Goal: Task Accomplishment & Management: Use online tool/utility

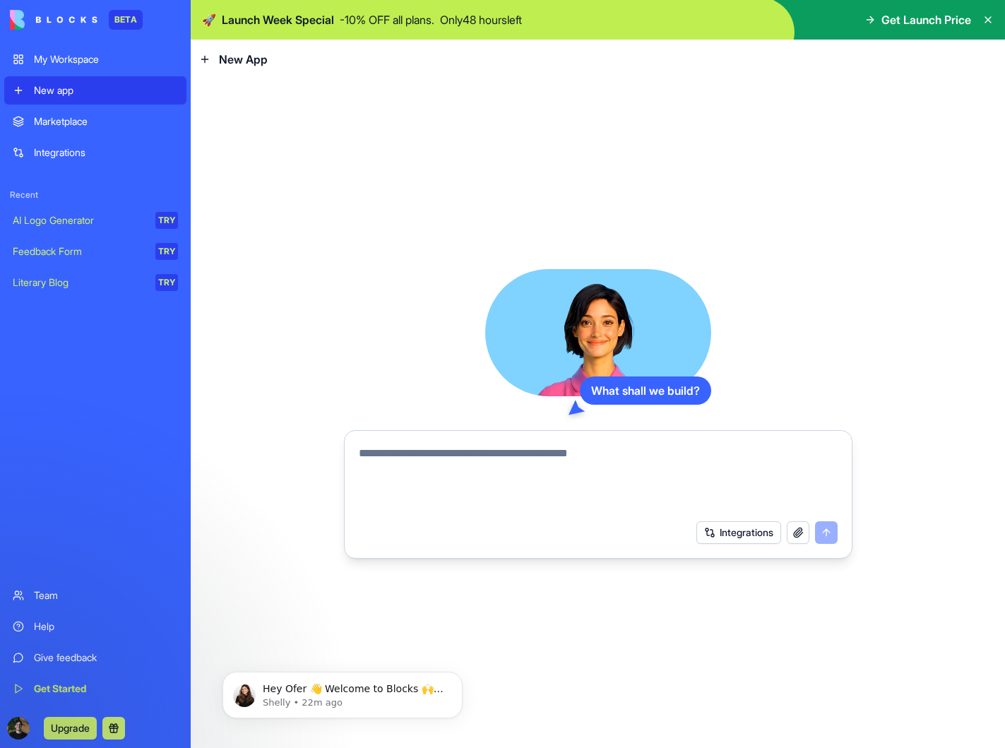
click at [80, 124] on div "Marketplace" at bounding box center [106, 121] width 144 height 14
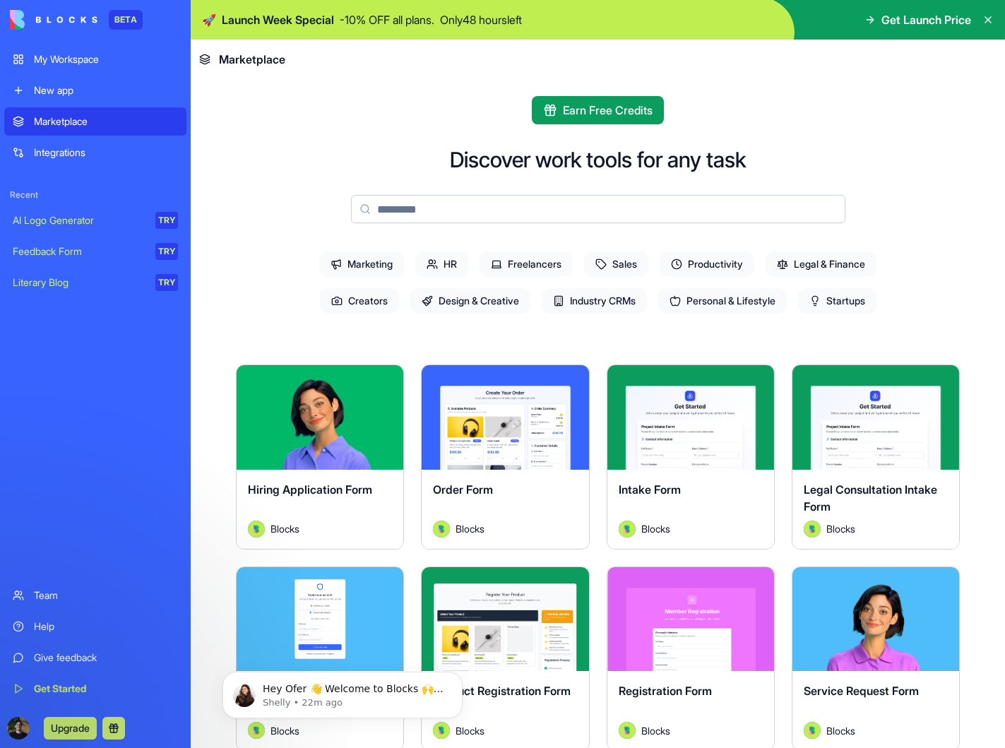
scroll to position [4, 0]
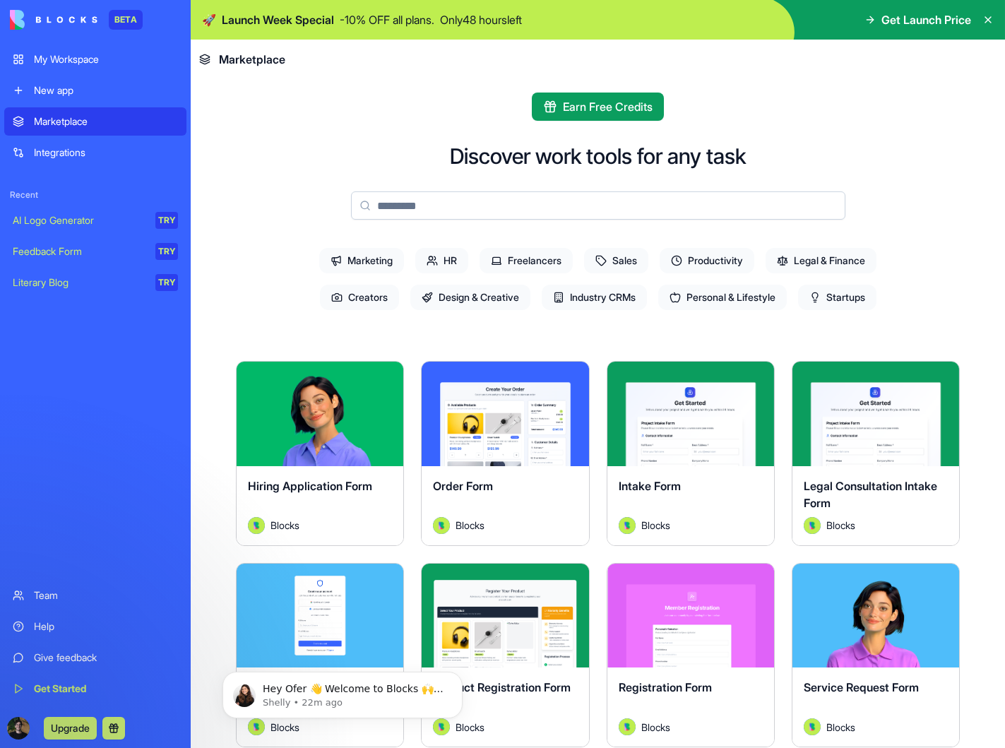
click at [851, 285] on span "Startups" at bounding box center [837, 297] width 78 height 25
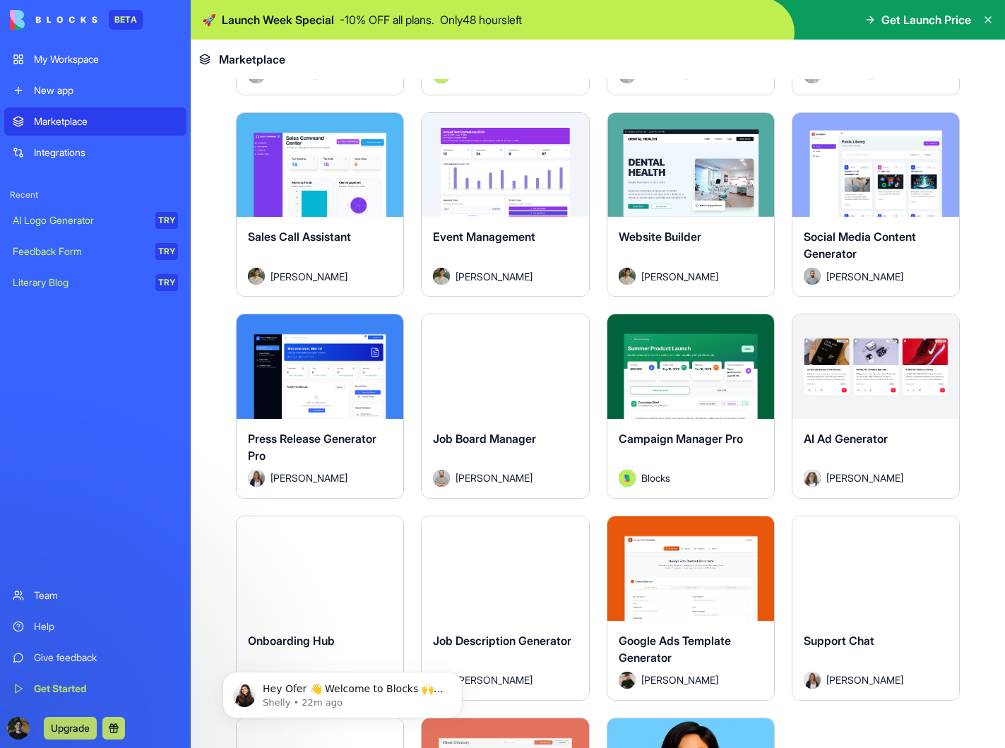
scroll to position [1046, 0]
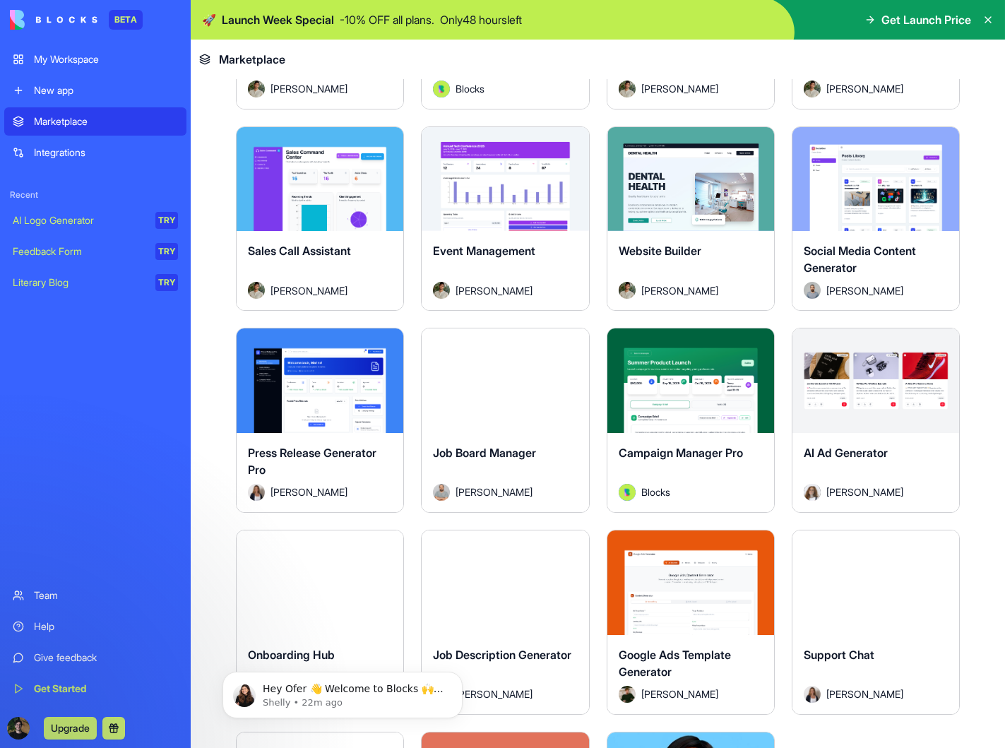
click at [523, 263] on div "Event Management" at bounding box center [505, 262] width 144 height 40
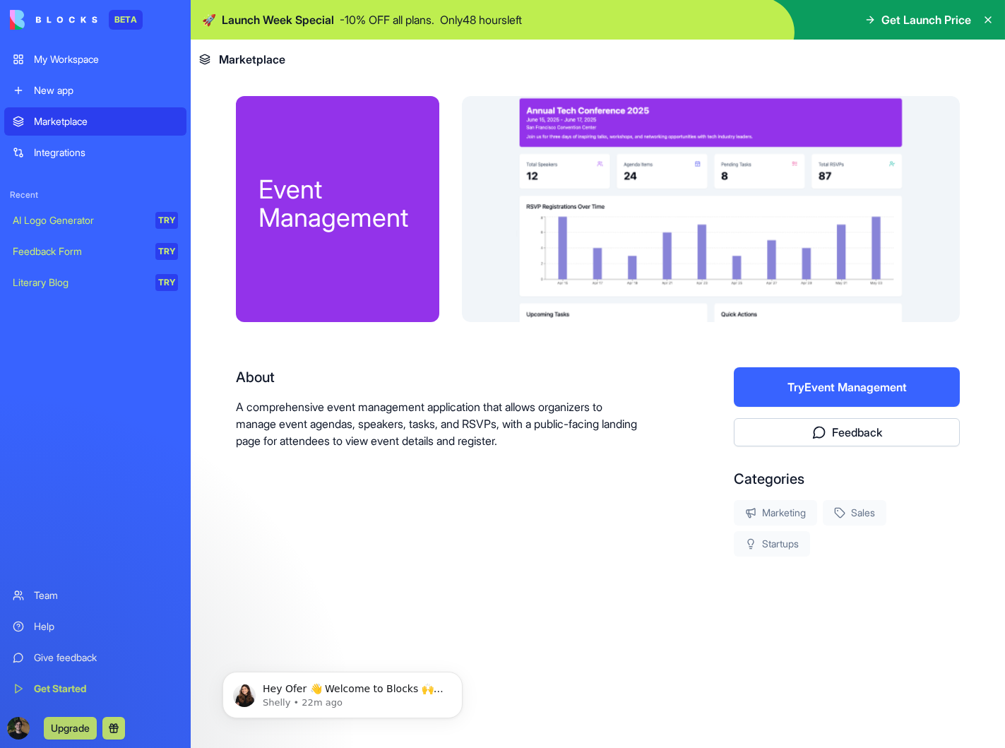
click at [100, 129] on link "Marketplace" at bounding box center [95, 121] width 182 height 28
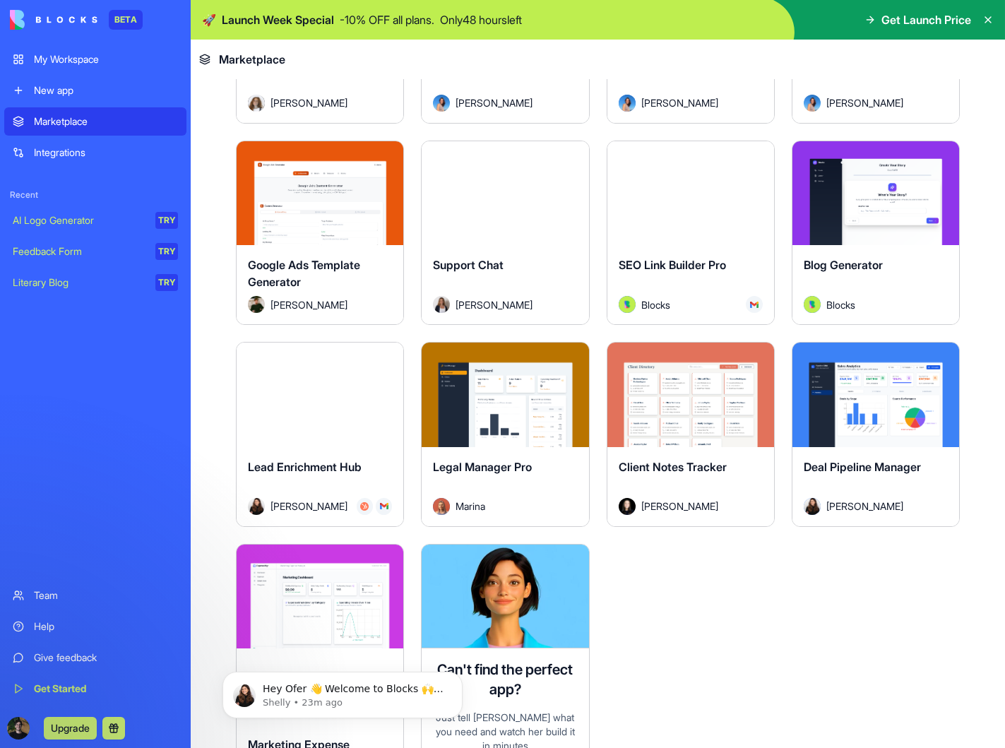
scroll to position [3667, 0]
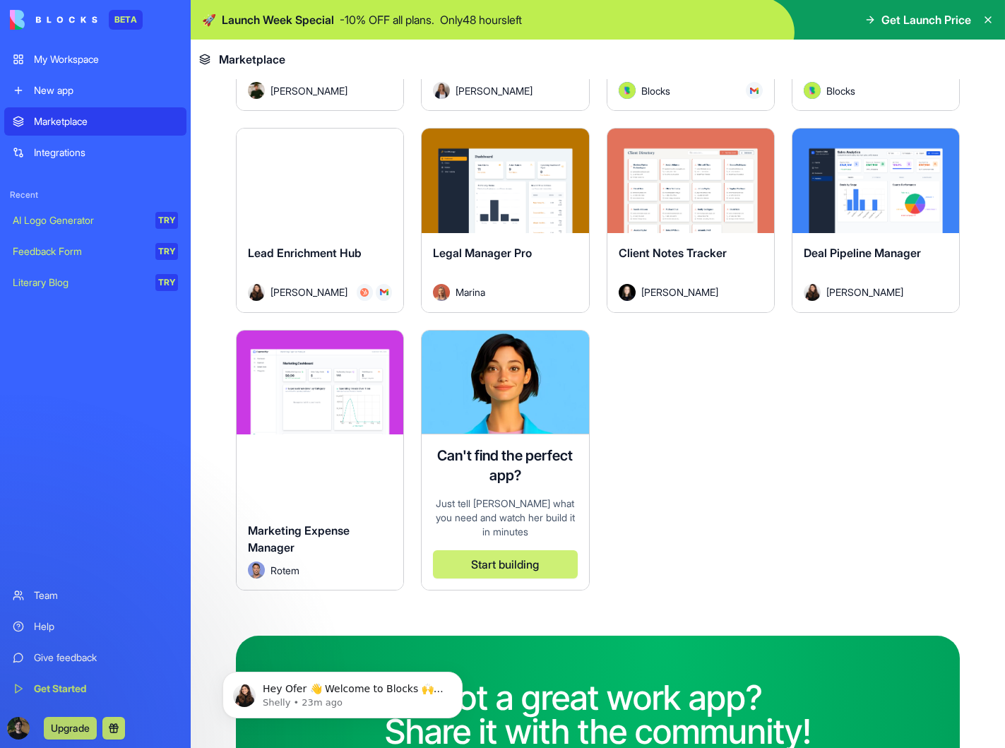
click at [502, 565] on button "Start building" at bounding box center [505, 564] width 144 height 28
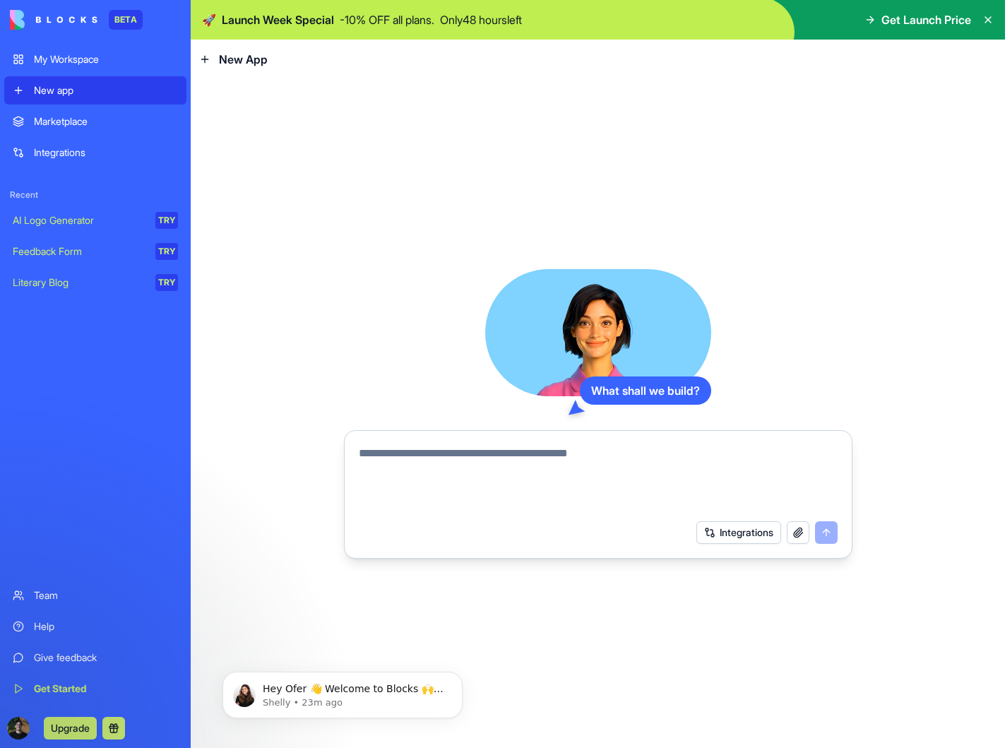
click at [491, 459] on textarea at bounding box center [598, 479] width 479 height 68
click at [705, 536] on button "Integrations" at bounding box center [739, 532] width 85 height 23
click at [449, 473] on textarea at bounding box center [598, 479] width 479 height 68
type textarea "**********"
type textarea "***"
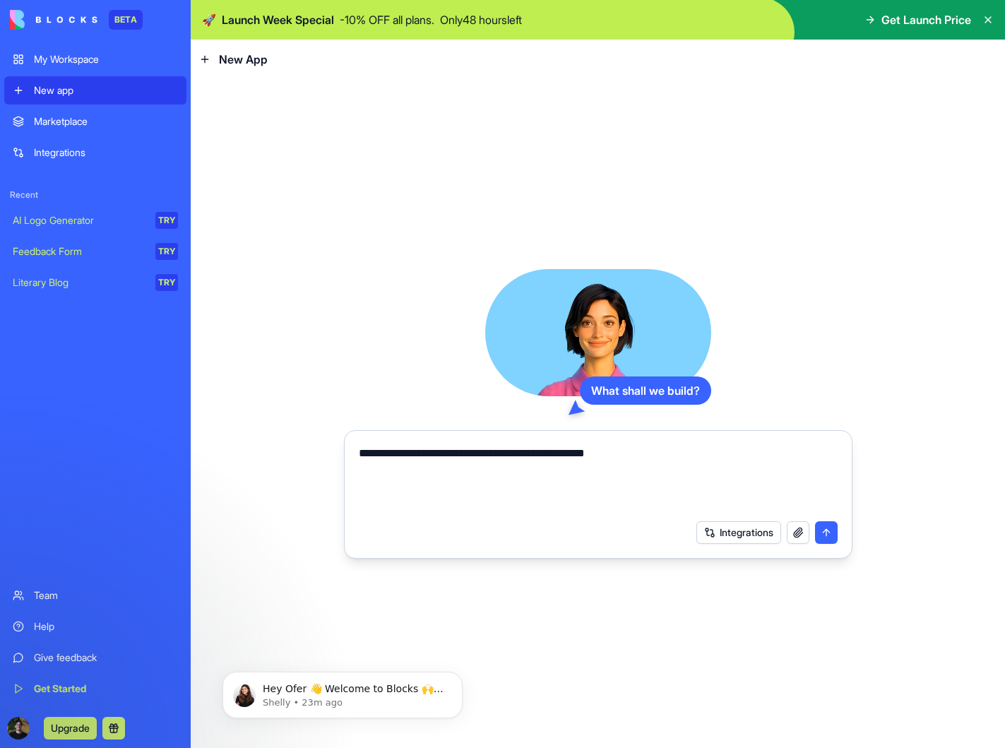
type textarea "**********"
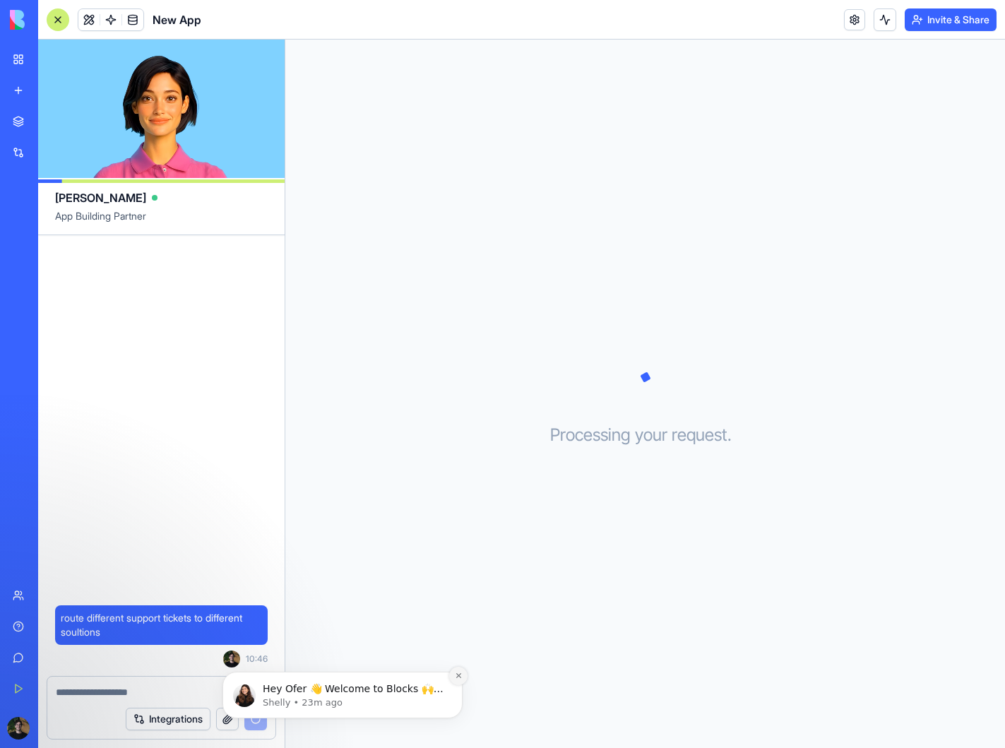
click at [455, 678] on icon "Dismiss notification" at bounding box center [459, 676] width 8 height 8
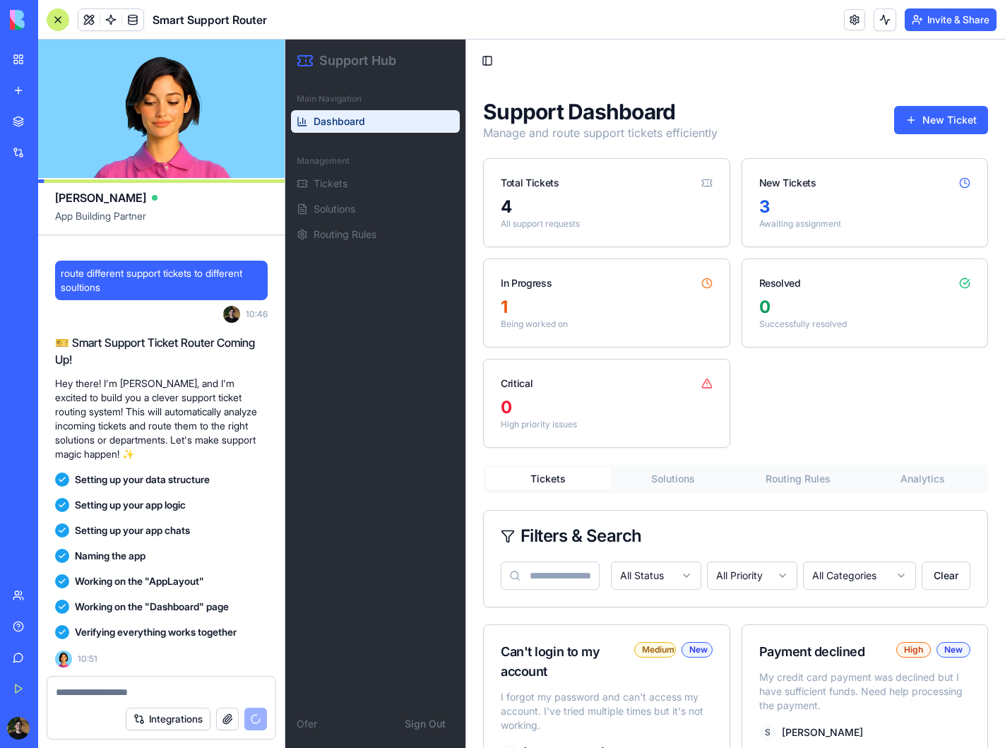
scroll to position [203, 0]
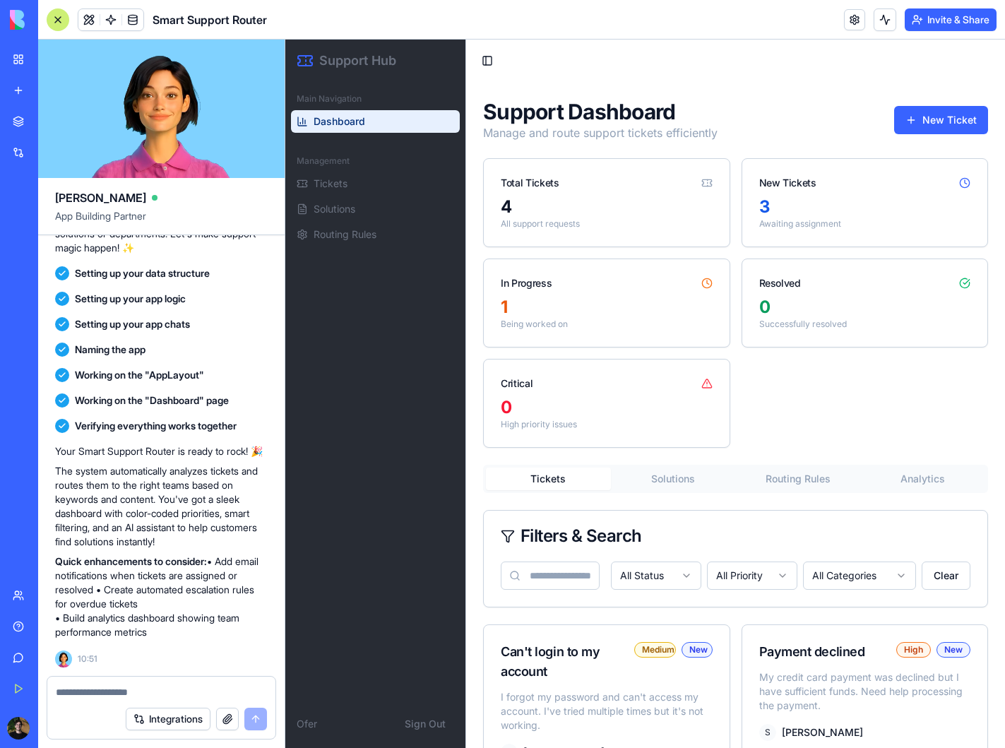
click at [822, 385] on div "Total Tickets 4 All support requests New Tickets 3 Awaiting assignment In Progr…" at bounding box center [735, 303] width 505 height 290
click at [369, 190] on button "Tickets" at bounding box center [375, 183] width 169 height 23
click at [357, 224] on button "Routing Rules" at bounding box center [375, 234] width 169 height 23
click at [370, 235] on span "Routing Rules" at bounding box center [345, 234] width 63 height 14
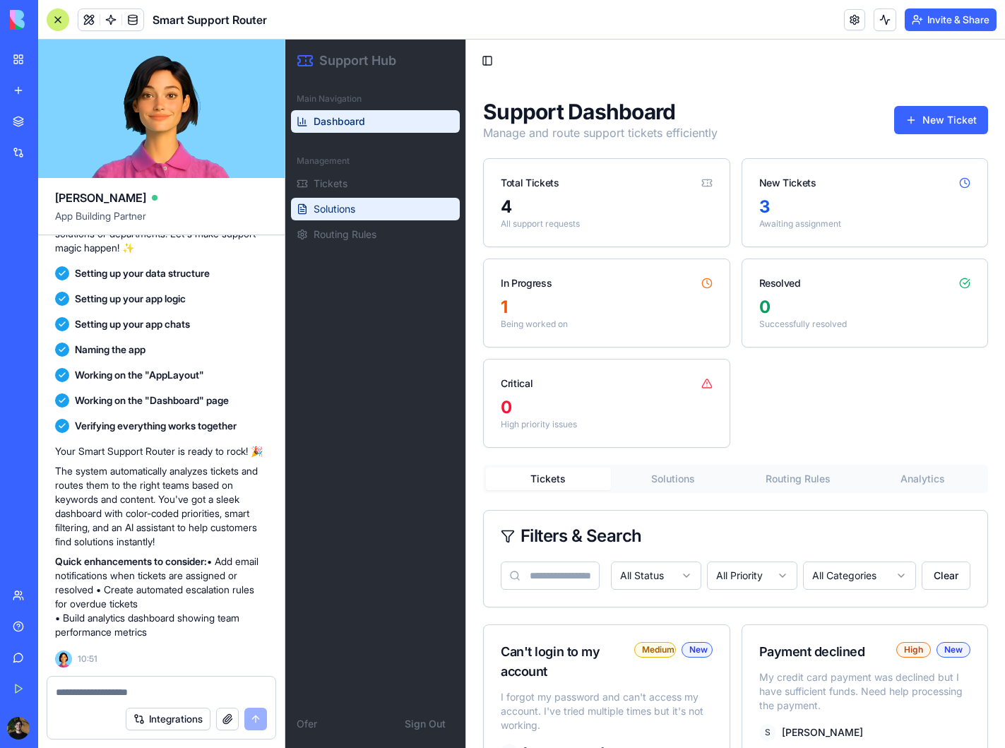
click at [370, 210] on button "Solutions" at bounding box center [375, 209] width 169 height 23
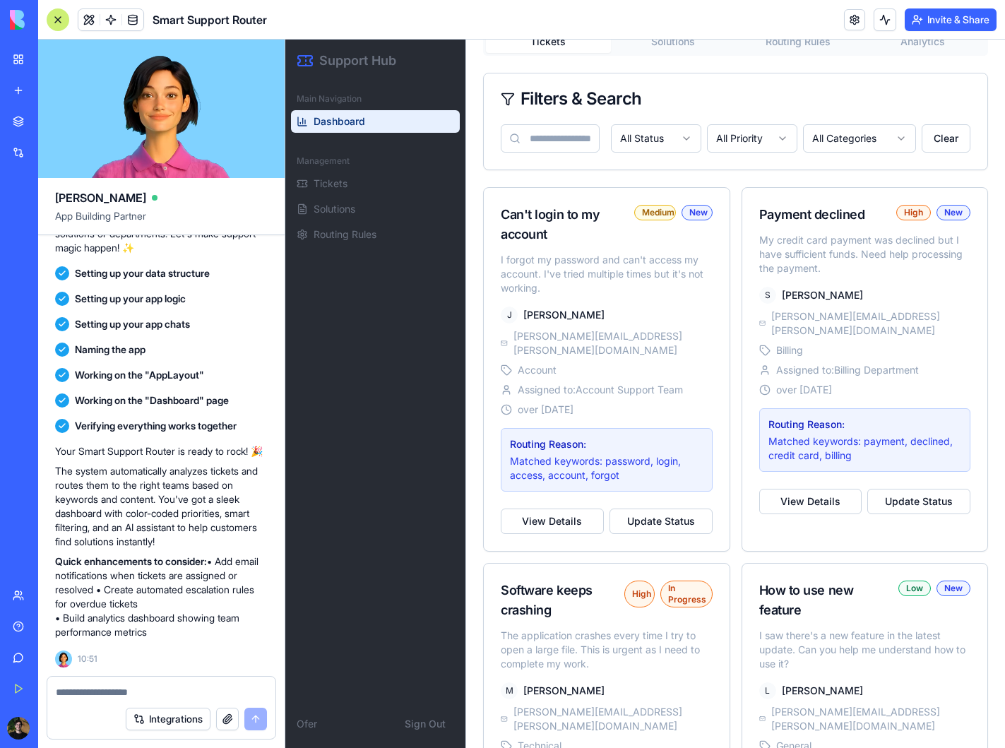
scroll to position [560, 0]
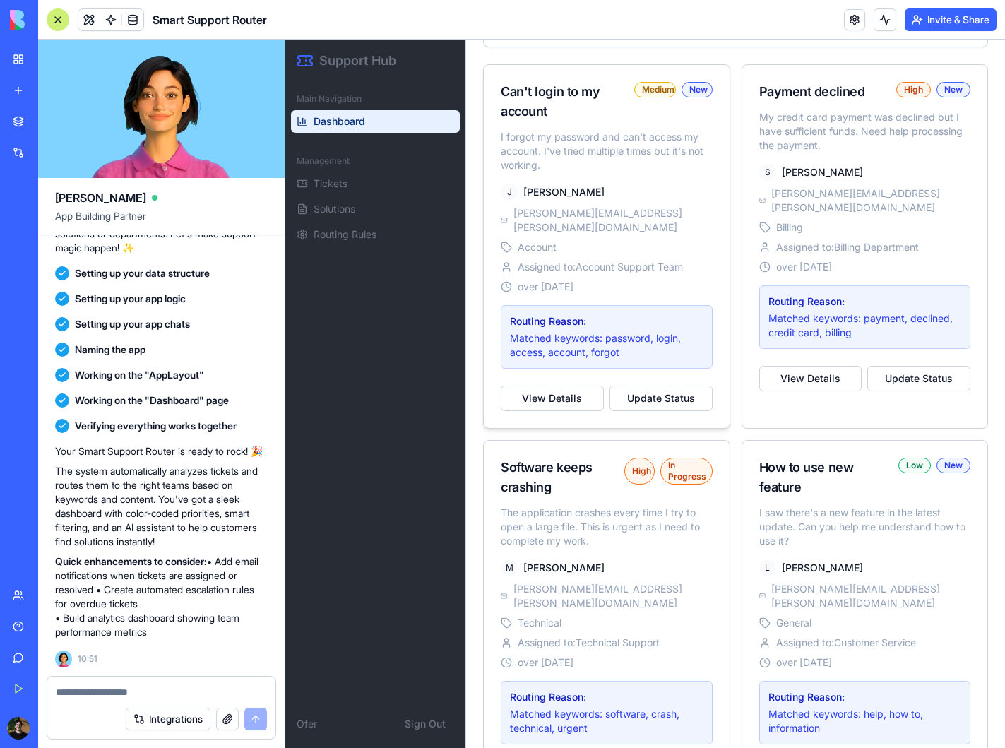
click at [593, 240] on div "Account" at bounding box center [607, 247] width 212 height 14
click at [548, 386] on button "View Details" at bounding box center [552, 398] width 103 height 25
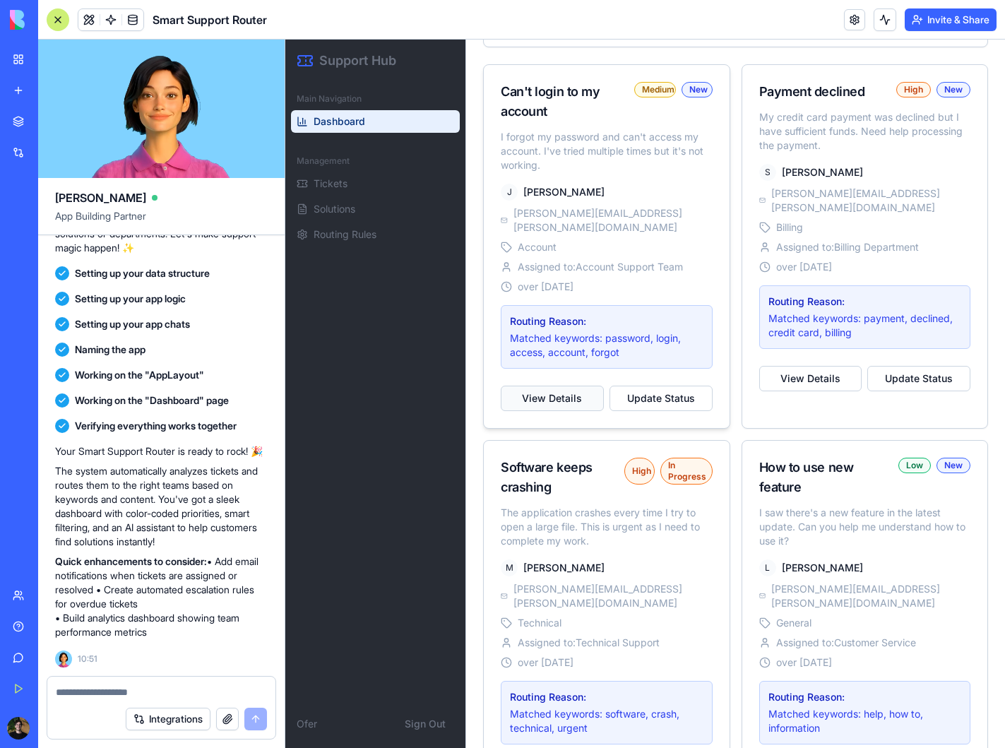
click at [548, 386] on button "View Details" at bounding box center [552, 398] width 103 height 25
click at [206, 621] on p "Quick enhancements to consider: • Add email notifications when tickets are assi…" at bounding box center [161, 597] width 213 height 85
click at [324, 208] on span "Solutions" at bounding box center [335, 209] width 42 height 14
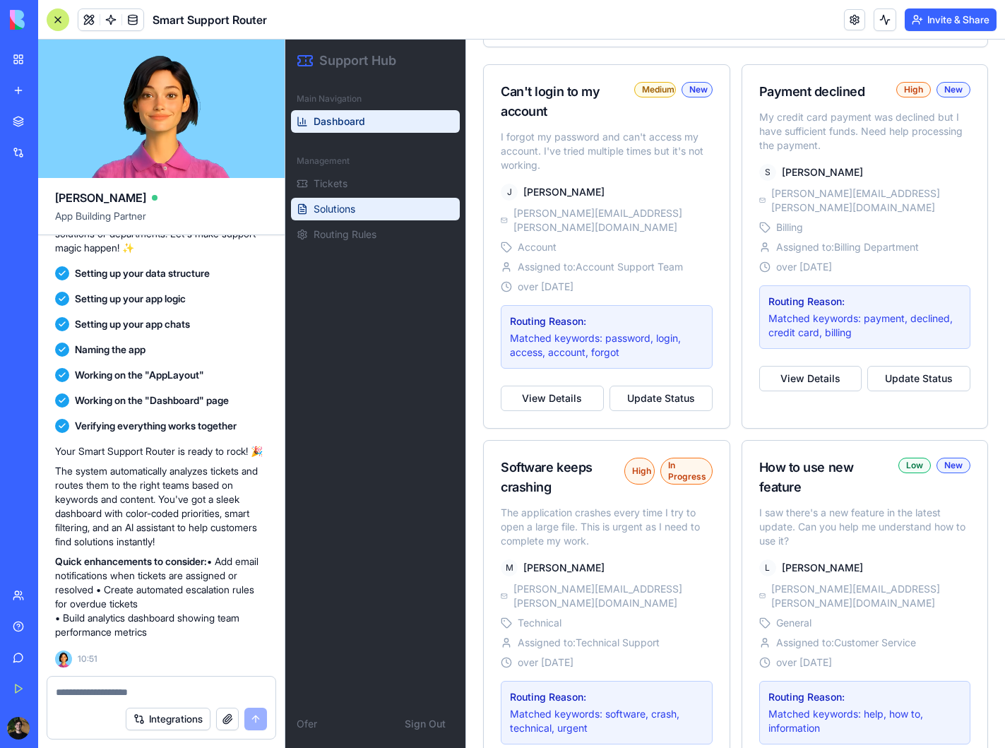
click at [325, 208] on span "Solutions" at bounding box center [335, 209] width 42 height 14
click at [27, 67] on link "My Workspace" at bounding box center [32, 59] width 57 height 28
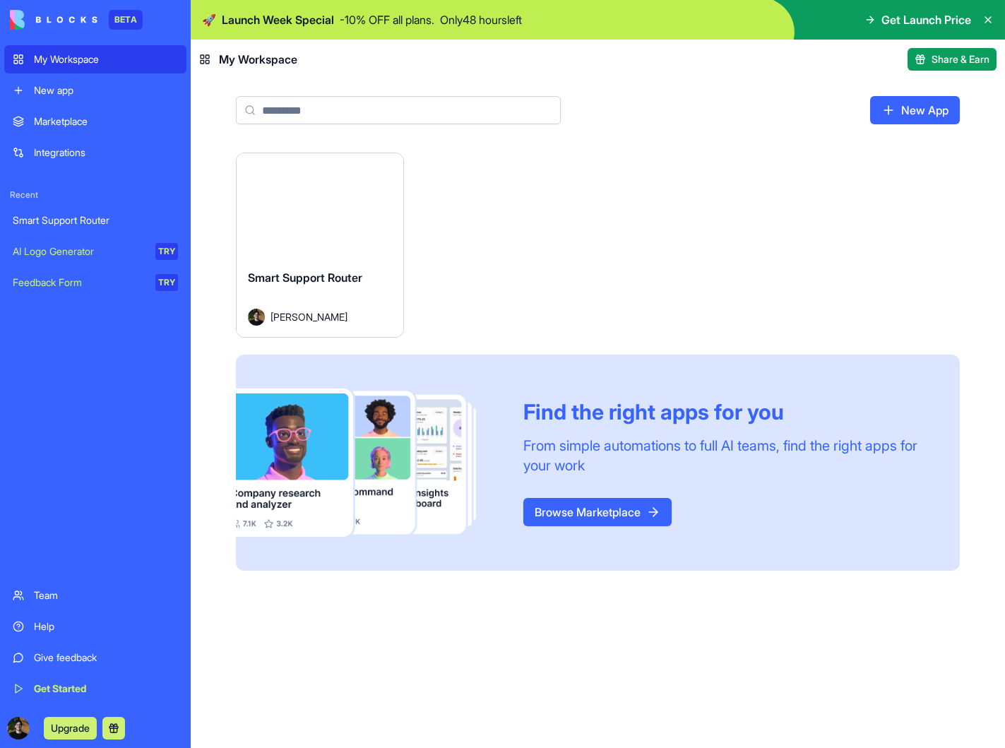
click at [278, 241] on div "Launch" at bounding box center [320, 205] width 167 height 105
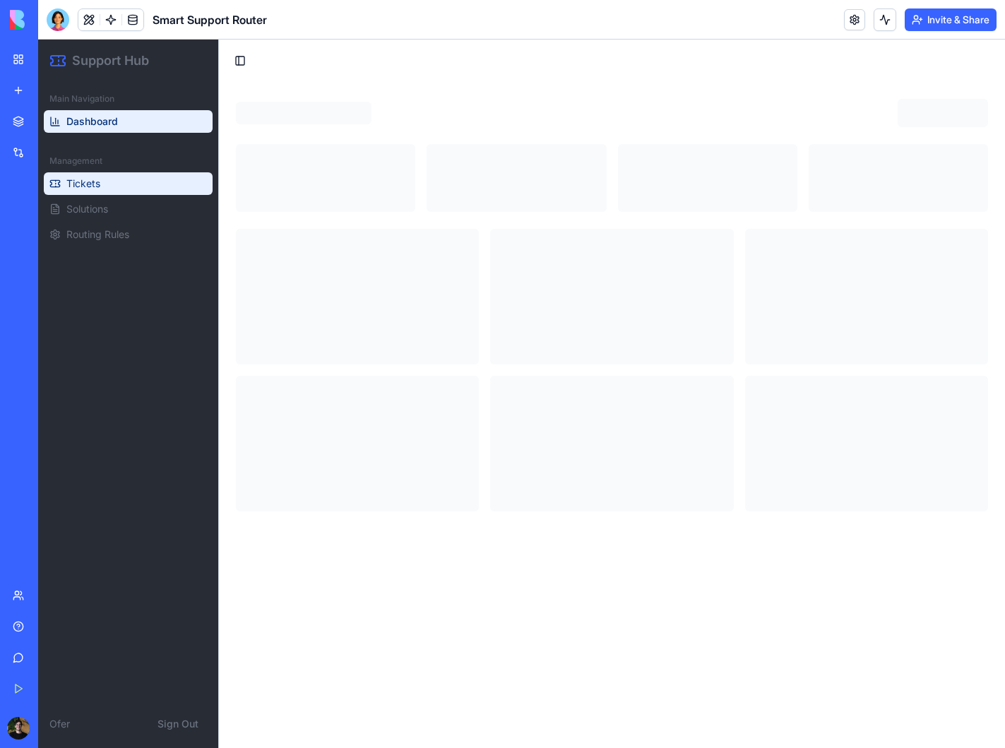
click at [109, 191] on button "Tickets" at bounding box center [128, 183] width 169 height 23
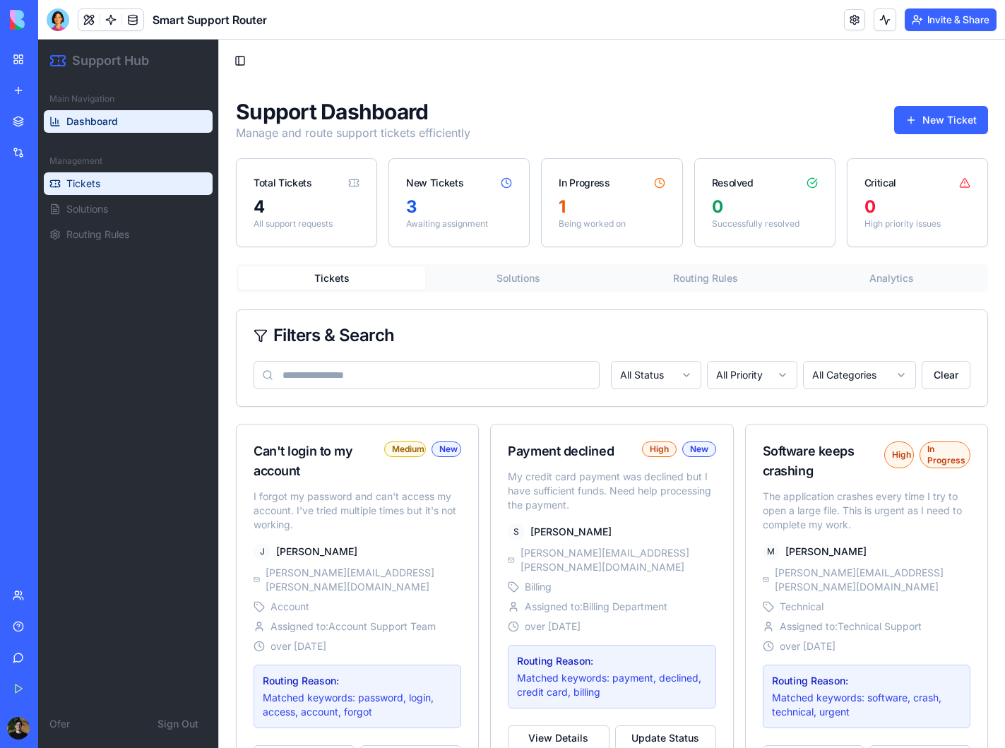
click at [107, 188] on button "Tickets" at bounding box center [128, 183] width 169 height 23
click at [106, 218] on button "Solutions" at bounding box center [128, 209] width 169 height 23
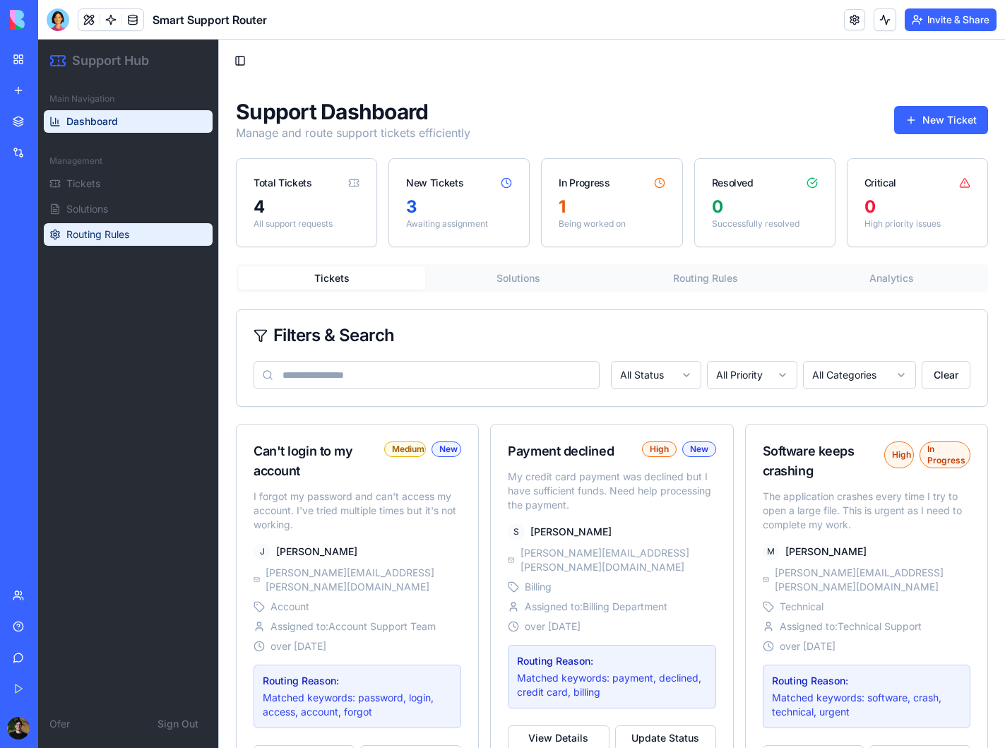
click at [106, 230] on span "Routing Rules" at bounding box center [97, 234] width 63 height 14
click at [240, 60] on button "Toggle Sidebar" at bounding box center [240, 61] width 20 height 20
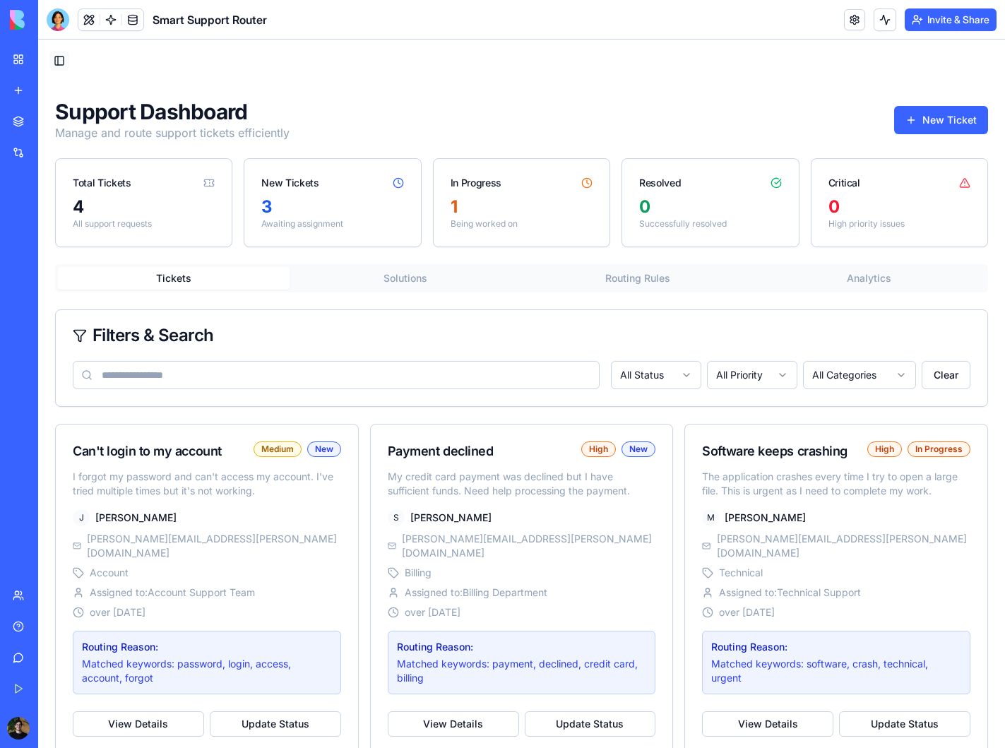
click at [64, 62] on button "Toggle Sidebar" at bounding box center [59, 61] width 20 height 20
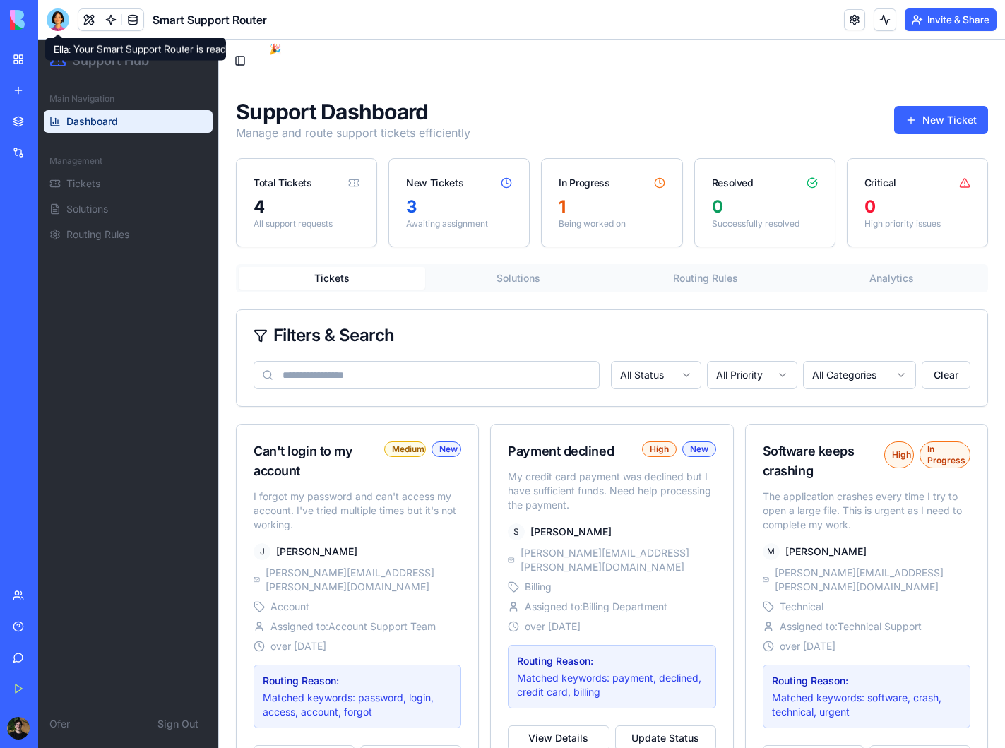
click at [51, 16] on div at bounding box center [58, 19] width 23 height 23
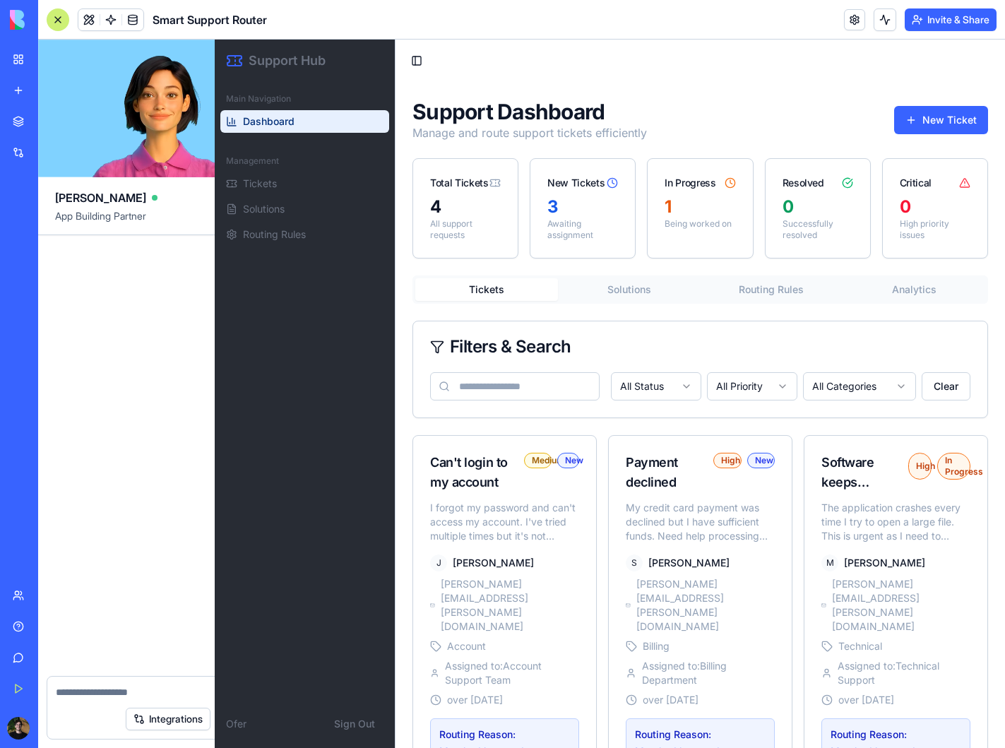
scroll to position [203, 0]
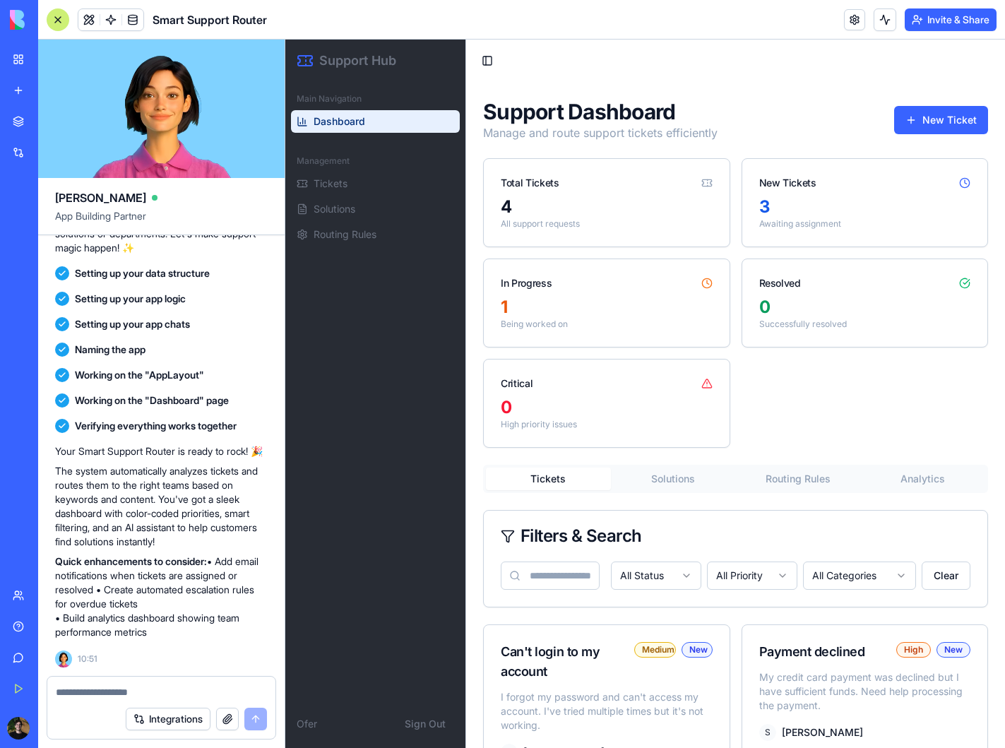
click at [134, 693] on textarea at bounding box center [161, 692] width 211 height 14
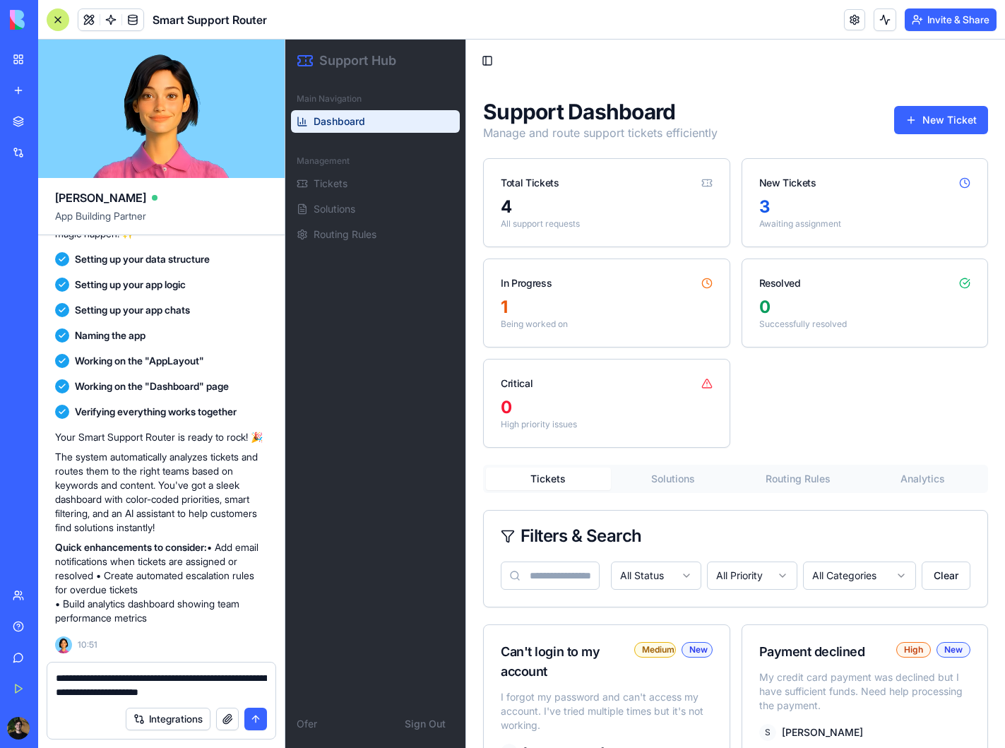
type textarea "**********"
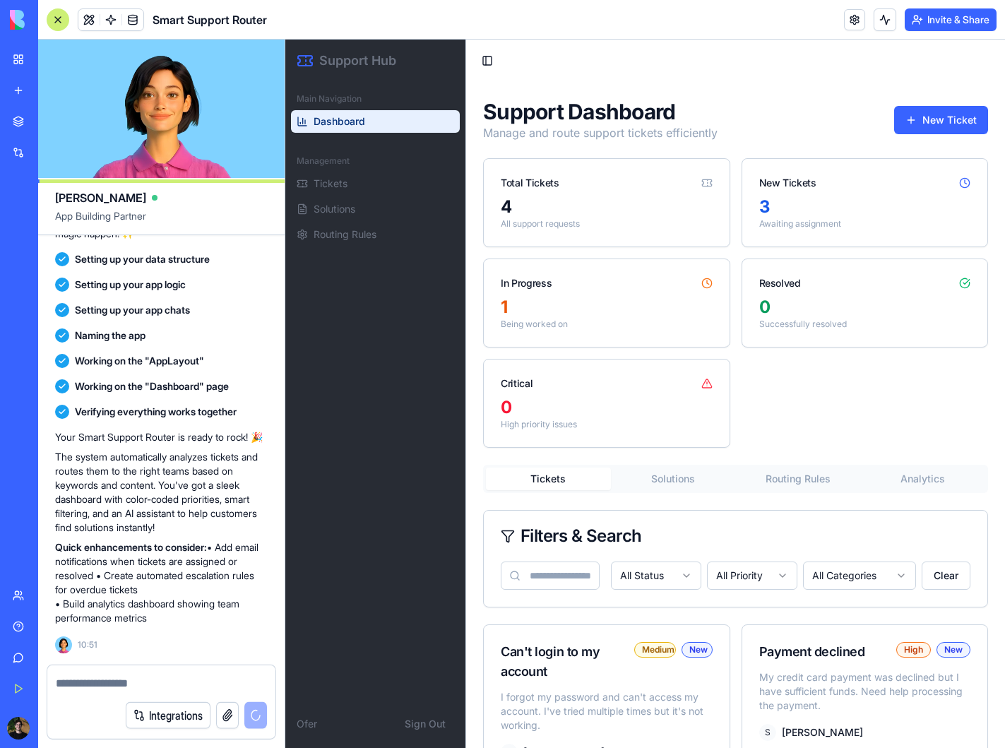
scroll to position [271, 0]
